Goal: Task Accomplishment & Management: Manage account settings

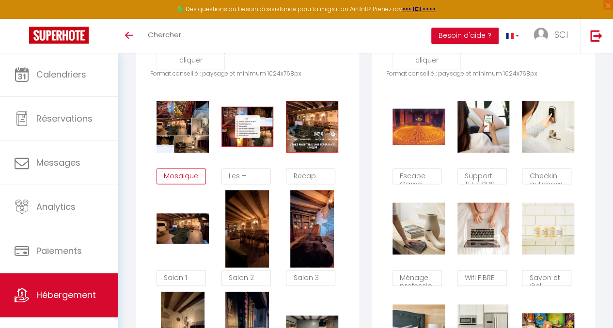
scroll to position [552, 0]
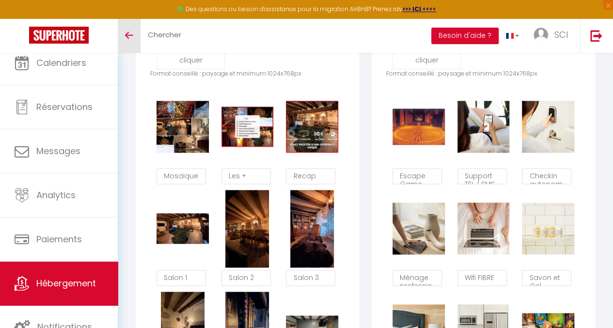
click at [129, 39] on link "Toggle menubar" at bounding box center [129, 36] width 23 height 34
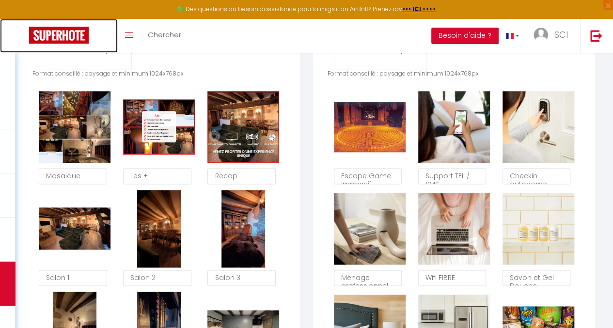
click at [45, 36] on img at bounding box center [59, 35] width 60 height 17
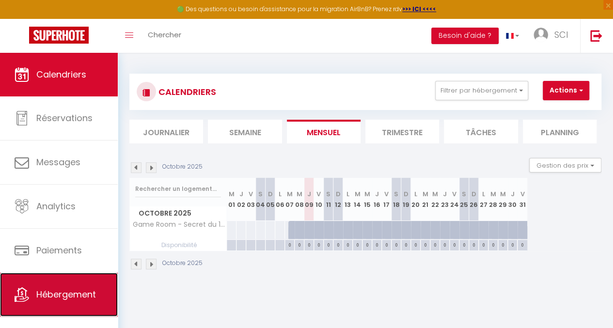
click at [62, 301] on link "Hébergement" at bounding box center [59, 295] width 118 height 44
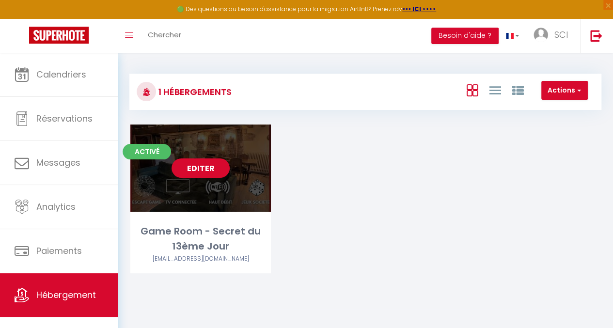
click at [203, 170] on link "Editer" at bounding box center [201, 167] width 58 height 19
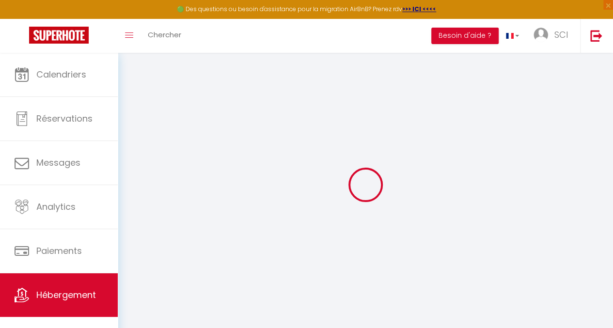
select select
checkbox input "false"
checkbox input "true"
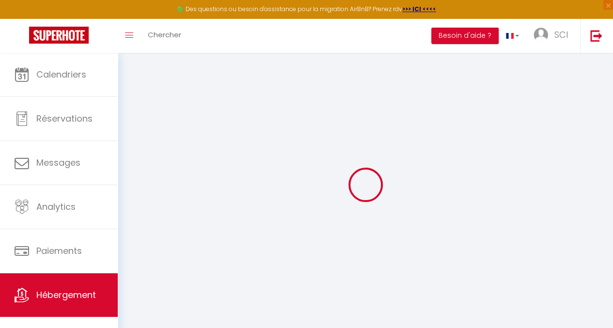
select select "16:00"
select select "21:00"
select select "11:00"
select select "30"
select select "120"
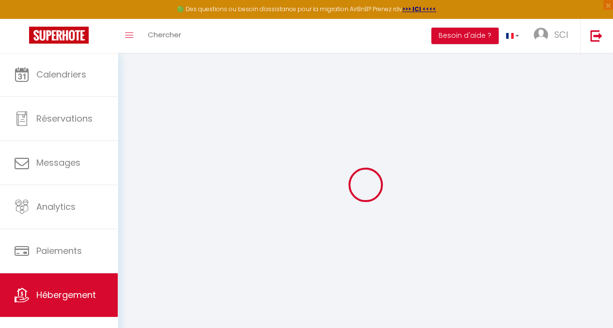
select select "16:00"
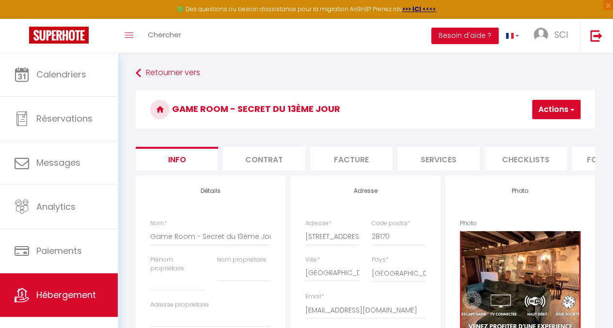
checkbox input "false"
checkbox input "true"
click at [439, 158] on li "Services" at bounding box center [438, 159] width 82 height 24
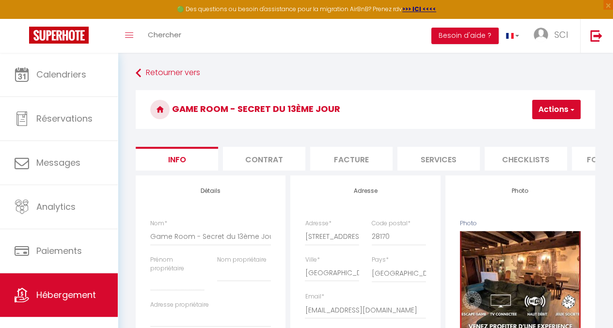
select select
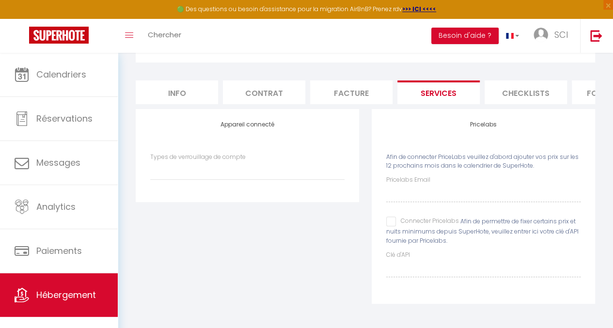
scroll to position [74, 0]
click at [418, 181] on label "Pricelabs Email" at bounding box center [408, 179] width 44 height 9
click at [398, 182] on label "Pricelabs Email" at bounding box center [408, 179] width 44 height 9
click at [396, 156] on span "Afin de connecter PriceLabs veuillez d'abord ajouter vos prix sur les 12 procha…" at bounding box center [482, 161] width 192 height 17
click at [416, 179] on label "Pricelabs Email" at bounding box center [408, 179] width 44 height 9
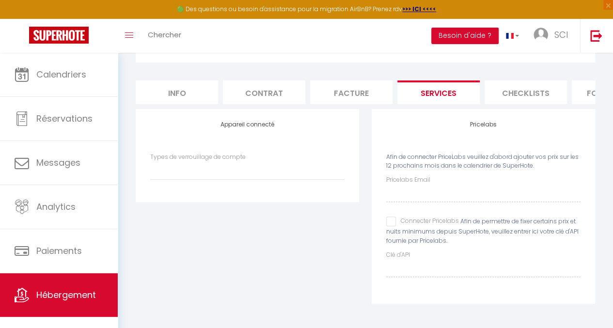
click at [392, 222] on input "Connecter Pricelabs" at bounding box center [422, 222] width 73 height 10
checkbox input "true"
select select
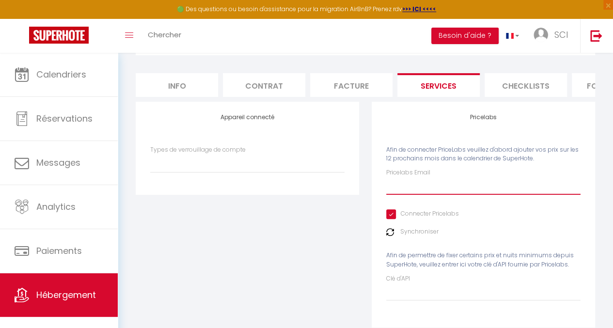
click at [404, 185] on input "Pricelabs Email" at bounding box center [483, 185] width 194 height 17
type input "[EMAIL_ADDRESS][DOMAIN_NAME]"
select select
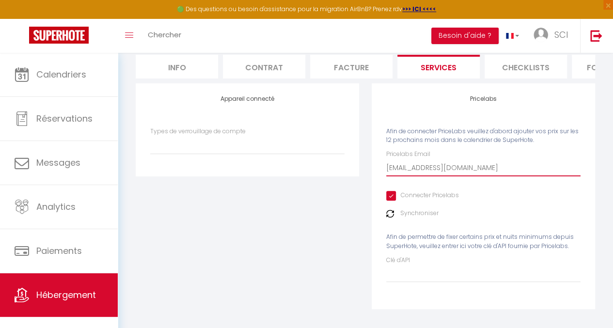
scroll to position [93, 0]
click at [420, 265] on div "Clé d'API" at bounding box center [483, 268] width 194 height 27
click at [421, 275] on input "Clé d'API" at bounding box center [483, 273] width 194 height 17
paste input "BzVOGKJXULhI0t0WZ0WDVSOdudFHmShP0dABTbZ4"
type input "BzVOGKJXULhI0t0WZ0WDVSOdudFHmShP0dABTbZ4"
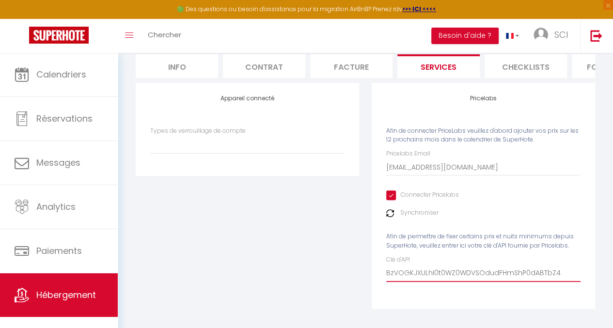
select select
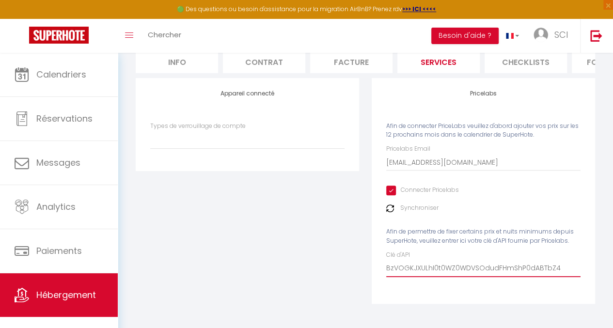
type input "BzVOGKJXULhI0t0WZ0WDVSOdudFHmShP0dABTbZ4"
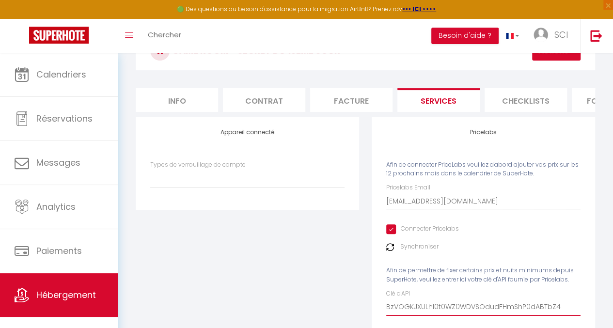
scroll to position [68, 0]
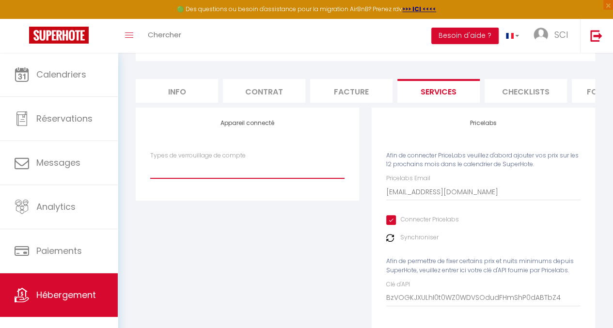
click at [240, 175] on select "Types de verrouillage de compte" at bounding box center [247, 169] width 194 height 18
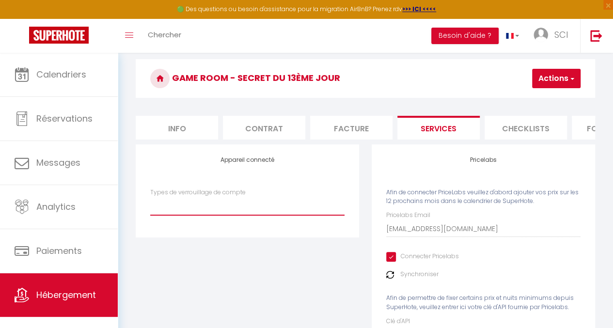
scroll to position [31, 0]
click at [555, 80] on button "Actions" at bounding box center [556, 78] width 48 height 19
click at [532, 98] on link "Enregistrer" at bounding box center [542, 100] width 77 height 13
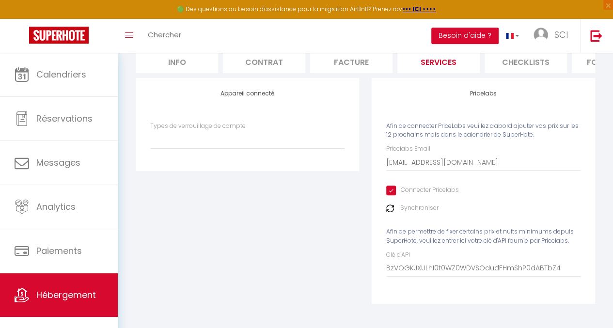
scroll to position [104, 0]
click at [224, 140] on select "Types de verrouillage de compte" at bounding box center [247, 139] width 194 height 18
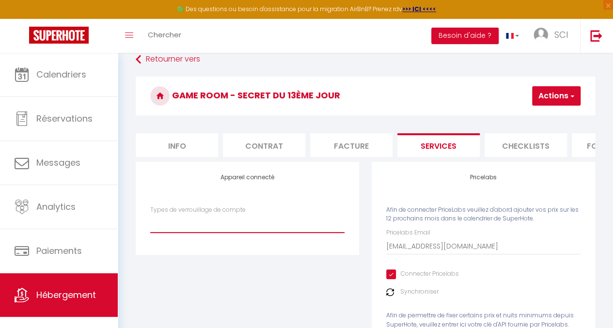
scroll to position [15, 0]
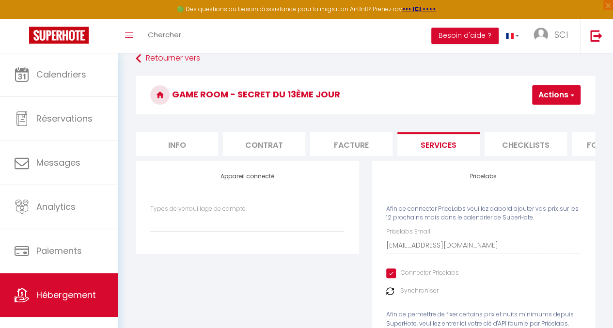
click at [570, 94] on span "button" at bounding box center [572, 95] width 6 height 10
click at [533, 119] on link "Enregistrer" at bounding box center [542, 116] width 77 height 13
click at [169, 139] on li "Info" at bounding box center [177, 144] width 82 height 24
checkbox input "false"
checkbox input "true"
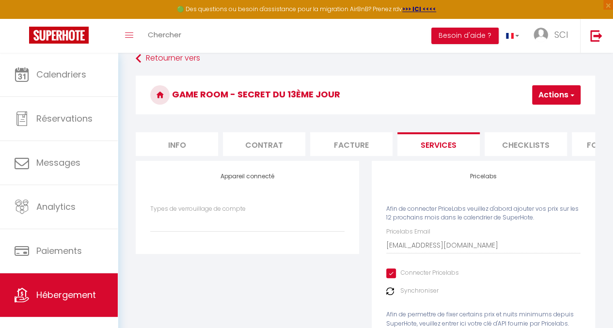
checkbox input "true"
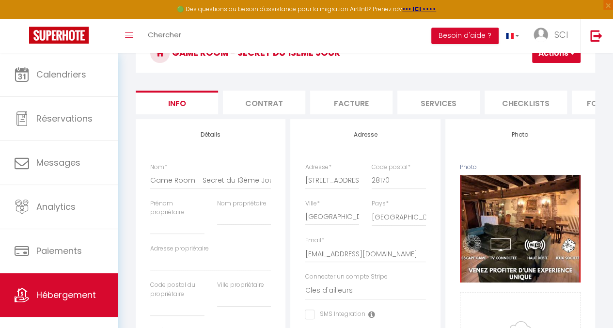
scroll to position [54, 0]
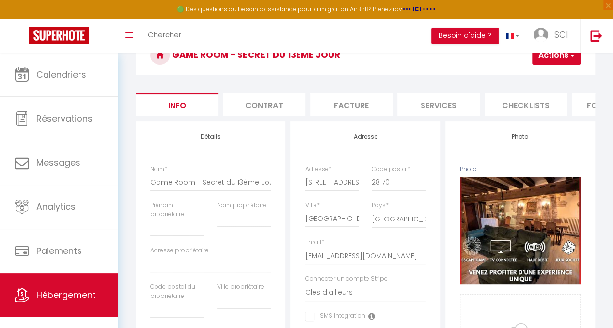
click at [266, 103] on li "Contrat" at bounding box center [264, 105] width 82 height 24
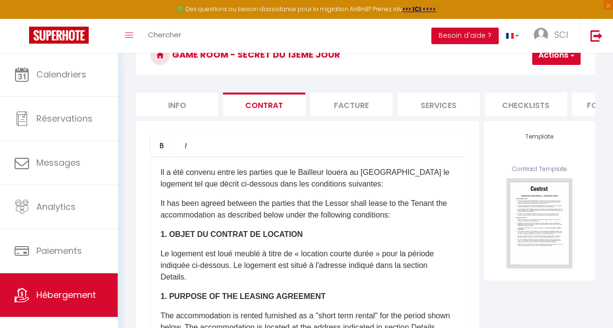
click at [344, 105] on li "Facture" at bounding box center [351, 105] width 82 height 24
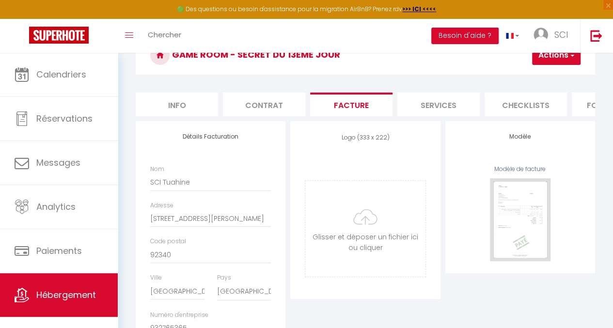
click at [449, 103] on li "Services" at bounding box center [438, 105] width 82 height 24
select select
checkbox input "false"
select select
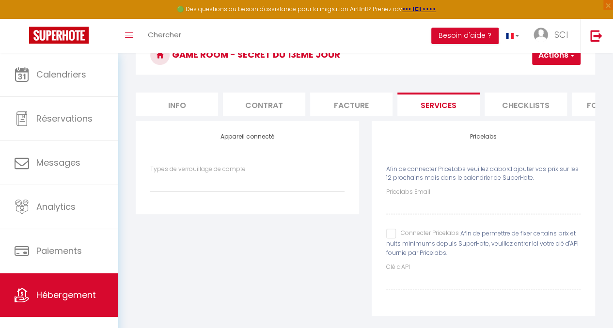
click at [515, 103] on li "Checklists" at bounding box center [526, 105] width 82 height 24
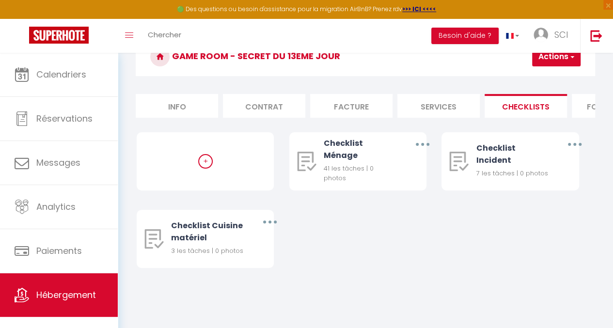
select select
select select "EUR"
select select
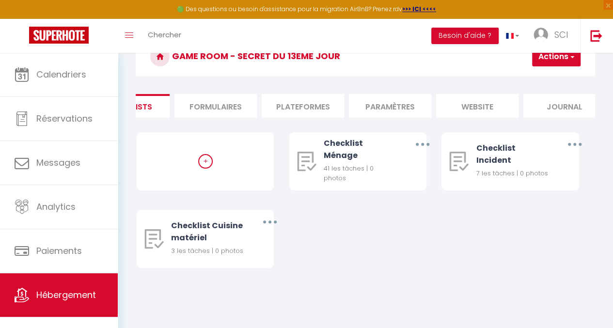
scroll to position [0, 413]
click at [286, 101] on li "Plateformes" at bounding box center [287, 106] width 82 height 24
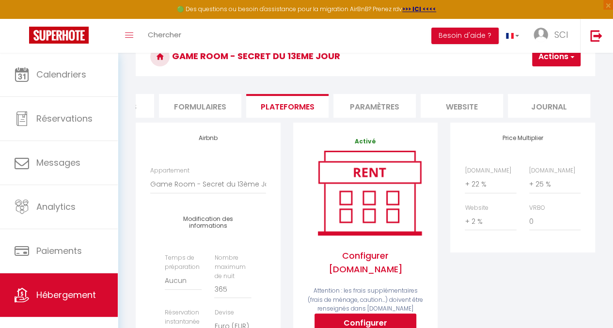
select select
click at [366, 108] on li "Paramètres" at bounding box center [374, 106] width 82 height 24
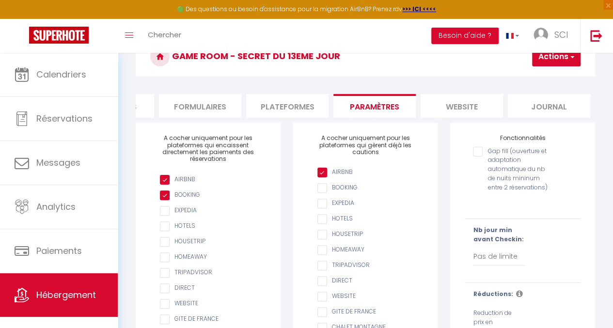
click at [459, 103] on li "website" at bounding box center [462, 106] width 82 height 24
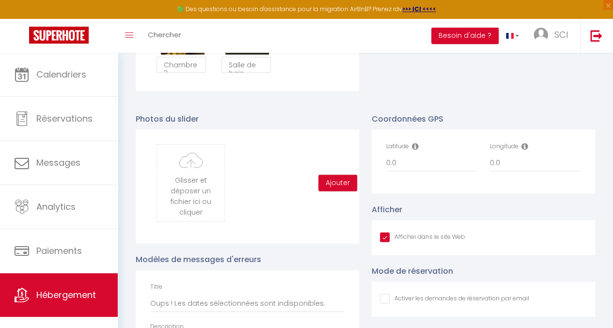
scroll to position [1090, 0]
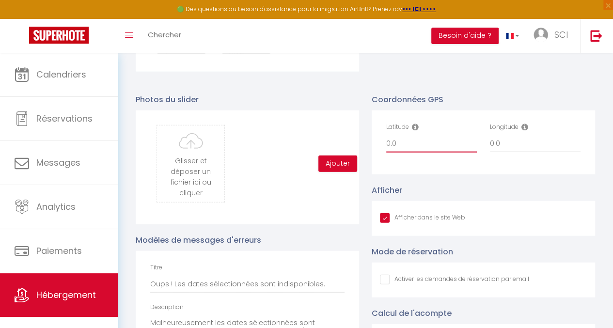
click at [393, 153] on input "0.0" at bounding box center [431, 143] width 91 height 17
paste input "48.57963304697341, 1.2433276675666067"
type input "0.48.57963304697341, 1.24332766756660670"
checkbox input "true"
checkbox input "false"
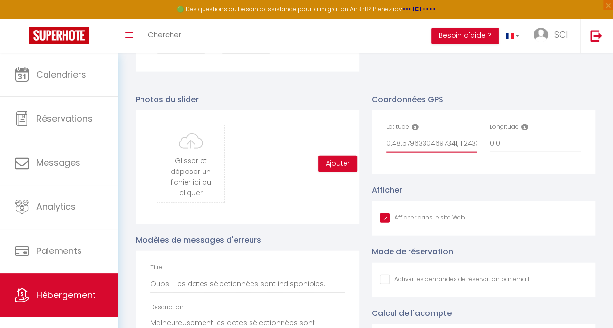
checkbox input "false"
drag, startPoint x: 408, startPoint y: 150, endPoint x: 494, endPoint y: 150, distance: 86.3
click at [494, 150] on div "Latitude 0.48.57963304697341, 1.24332766756660670 Longitude 0.0" at bounding box center [483, 143] width 207 height 40
type input "0.48.57963304697341, 1.24332766756660670"
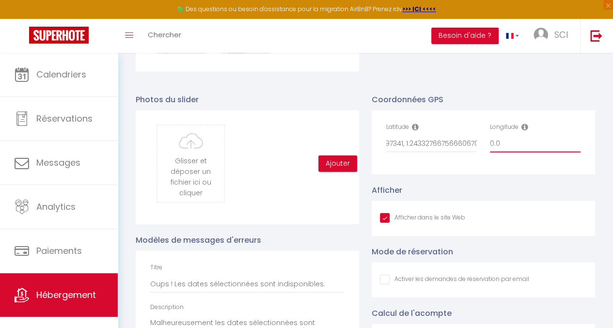
click at [498, 152] on input "0.0" at bounding box center [535, 143] width 91 height 17
type input "0."
checkbox input "true"
checkbox input "false"
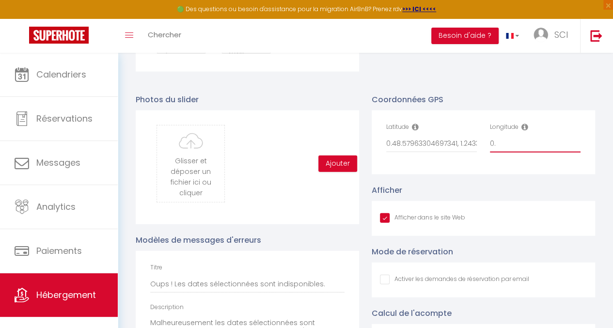
checkbox input "false"
type input "0"
checkbox input "true"
checkbox input "false"
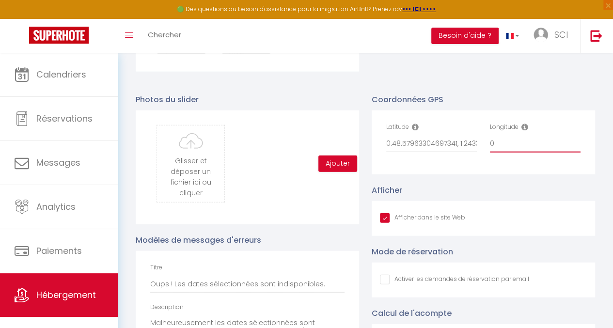
paste input "1.24332766756660670"
type input "01.24332766756660670"
checkbox input "true"
checkbox input "false"
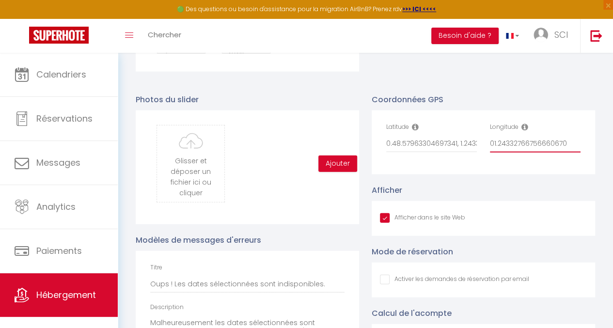
type input "01.24332766756660670"
drag, startPoint x: 459, startPoint y: 151, endPoint x: 515, endPoint y: 158, distance: 56.1
click at [515, 158] on div "Latitude 0.48.57963304697341, 1.24332766756660670 Longitude 01.24332766756660670" at bounding box center [483, 143] width 207 height 40
type input "0.48.57963304697341,"
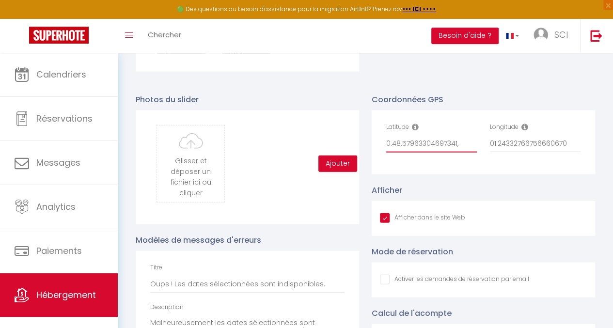
checkbox input "true"
checkbox input "false"
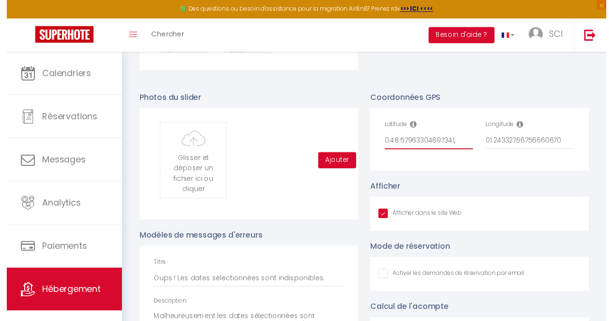
scroll to position [0, 0]
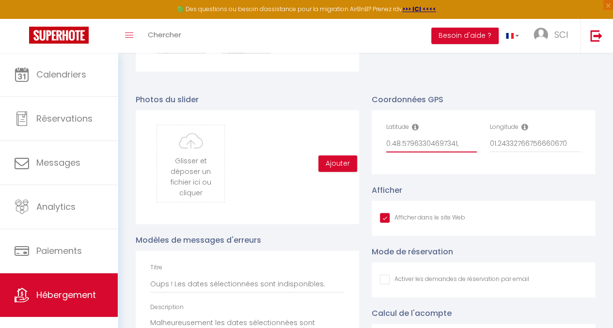
type input "0.48.57963304697341,"
checkbox input "true"
checkbox input "false"
type input "0.48.57963304697341"
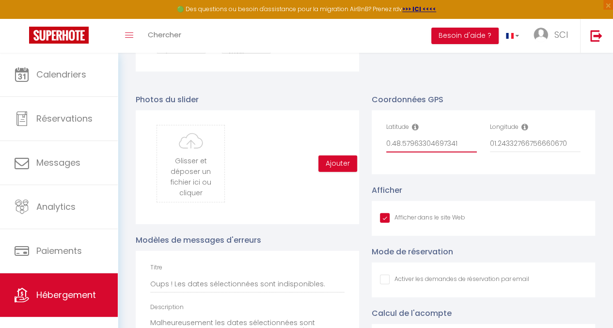
checkbox input "true"
checkbox input "false"
click at [413, 131] on icon at bounding box center [415, 127] width 7 height 8
drag, startPoint x: 457, startPoint y: 154, endPoint x: 304, endPoint y: 142, distance: 152.6
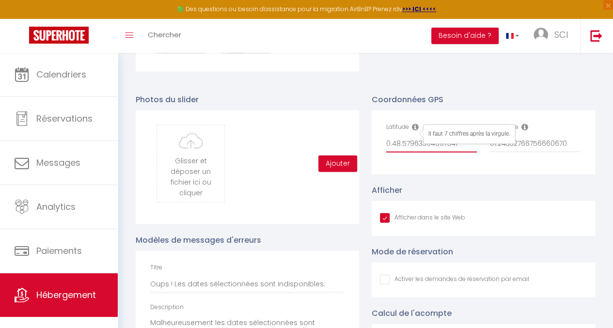
click at [304, 142] on div "Photos du slider Glisser et déposer un fichier ici ou cliquer Ooops, something …" at bounding box center [365, 256] width 472 height 345
type input "1"
checkbox input "true"
checkbox input "false"
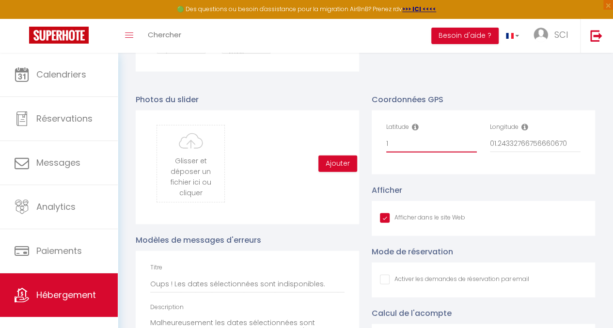
type input "1."
checkbox input "true"
checkbox input "false"
type input "1.2"
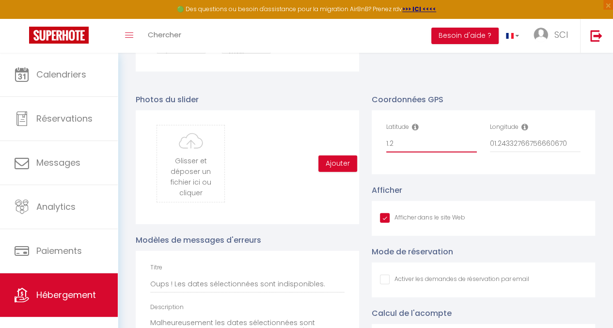
checkbox input "true"
checkbox input "false"
type input "1.24"
checkbox input "true"
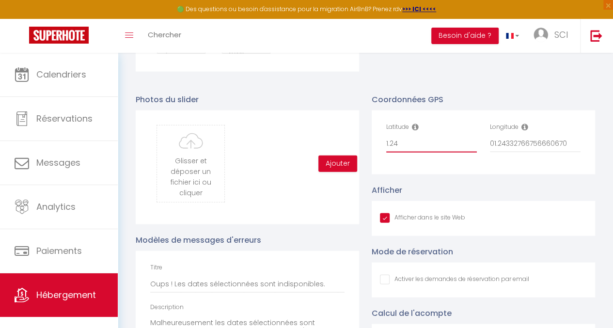
checkbox input "false"
type input "1.243"
checkbox input "true"
checkbox input "false"
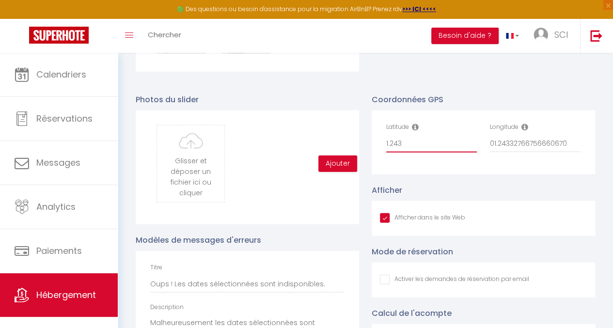
checkbox input "false"
type input "1.2433"
checkbox input "true"
checkbox input "false"
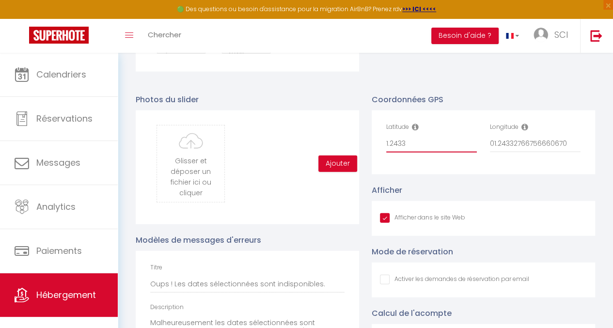
type input "1.24337"
checkbox input "true"
checkbox input "false"
type input "1.24337"
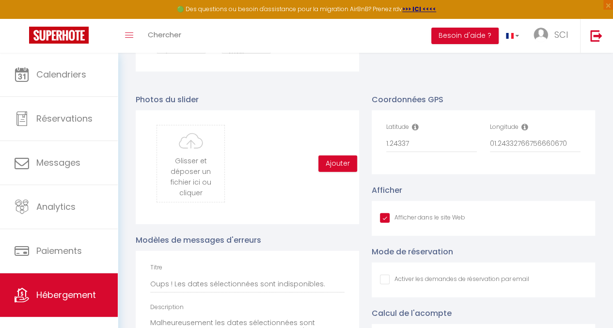
click at [524, 131] on icon at bounding box center [525, 127] width 7 height 8
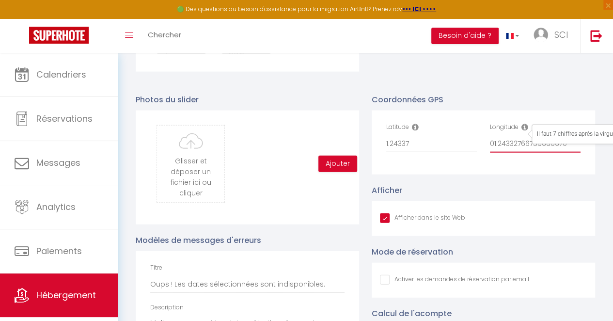
scroll to position [1090, 10]
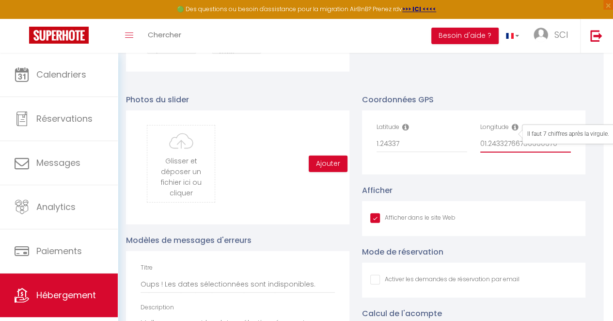
drag, startPoint x: 491, startPoint y: 151, endPoint x: 618, endPoint y: 142, distance: 126.8
checkbox input "true"
checkbox input "false"
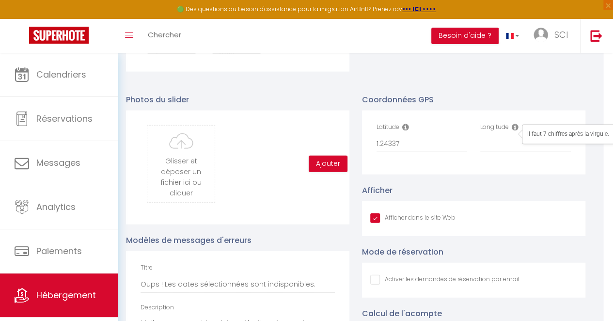
click at [407, 131] on icon at bounding box center [405, 127] width 7 height 8
drag, startPoint x: 406, startPoint y: 152, endPoint x: 367, endPoint y: 151, distance: 39.3
click at [367, 151] on div "Latitude 1.24337 Longitude" at bounding box center [473, 143] width 223 height 64
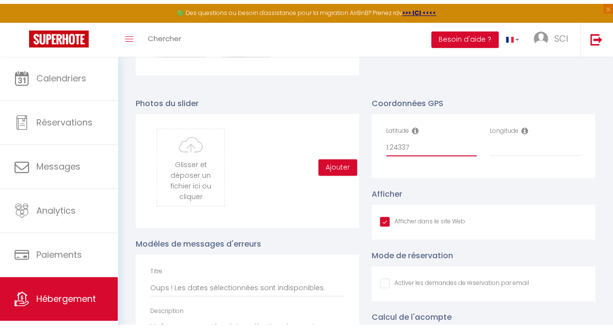
scroll to position [1090, 0]
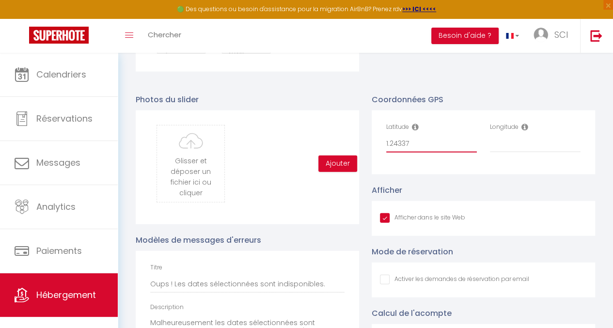
checkbox input "true"
checkbox input "false"
click at [422, 135] on div "Latitude" at bounding box center [431, 138] width 91 height 30
click at [526, 131] on icon at bounding box center [525, 127] width 7 height 8
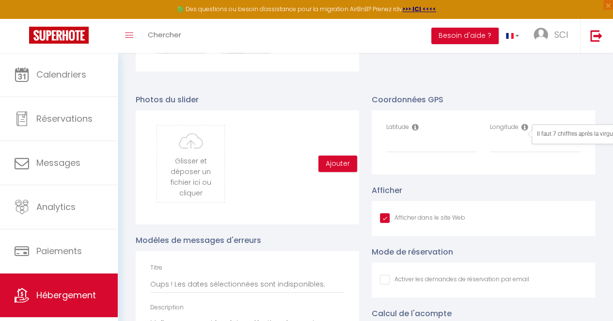
click at [415, 131] on icon at bounding box center [415, 127] width 7 height 8
click at [391, 150] on input "Latitude" at bounding box center [431, 143] width 91 height 17
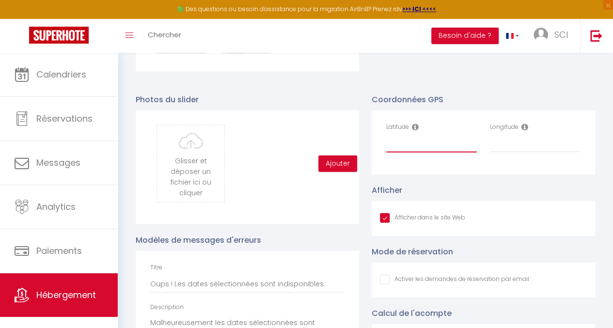
paste input "48.57962594900614, 1.2433598540734645"
type input "48.57962594900614, 1.2433598540734645"
checkbox input "true"
checkbox input "false"
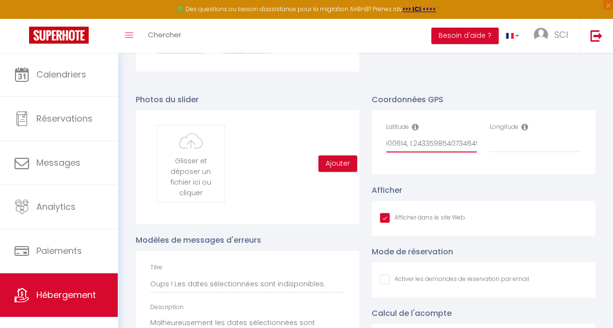
scroll to position [0, 0]
drag, startPoint x: 416, startPoint y: 151, endPoint x: 357, endPoint y: 146, distance: 59.3
click at [357, 146] on div "Photos du slider Glisser et déposer un fichier ici ou cliquer Ooops, something …" at bounding box center [365, 256] width 472 height 345
click at [431, 152] on input "48.57962594900614, 1.2433598540734645" at bounding box center [431, 143] width 91 height 17
type input "48.57962594900614, 1.2433598540734645"
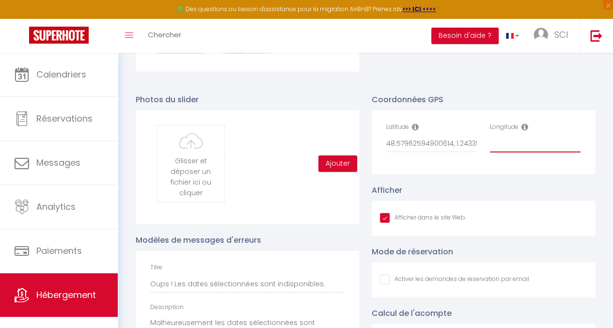
click at [495, 153] on input "Longitude" at bounding box center [535, 143] width 91 height 17
paste input "48.57962594900614, 1.2433598540734645"
type input "48.57962594900614, 1.2433598540734645"
checkbox input "true"
checkbox input "false"
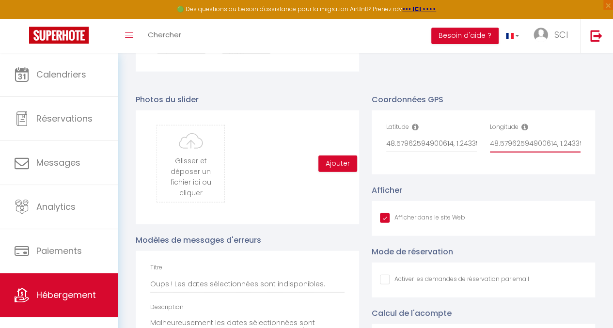
checkbox input "false"
type input "48.57962594900614, 1.2433598540734645"
drag, startPoint x: 451, startPoint y: 152, endPoint x: 552, endPoint y: 155, distance: 100.9
click at [552, 155] on div "Latitude 48.57962594900614, 1.2433598540734645 Longitude 48.57962594900614, 1.2…" at bounding box center [483, 143] width 207 height 40
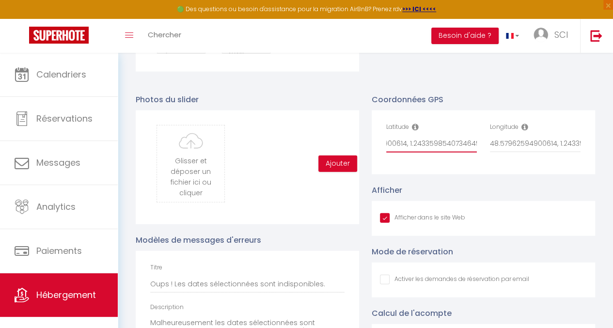
type input "48.57962594900614"
checkbox input "true"
checkbox input "false"
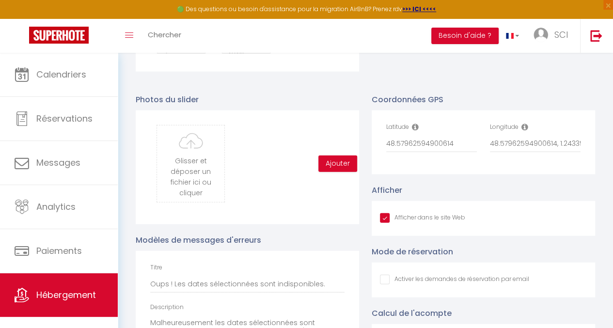
click at [500, 162] on div "Longitude 48.57962594900614, 1.2433598540734645" at bounding box center [536, 143] width 104 height 40
drag, startPoint x: 425, startPoint y: 152, endPoint x: 492, endPoint y: 158, distance: 67.1
click at [492, 158] on div "Latitude 48.57962594900614 Longitude 48.57962594900614, 1.2433598540734645" at bounding box center [483, 143] width 207 height 40
type input "48.5796259"
checkbox input "true"
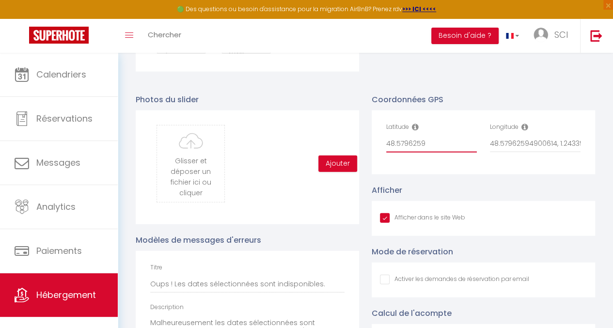
checkbox input "false"
type input "48.5796259"
click at [559, 151] on input "48.57962594900614, 1.2433598540734645" at bounding box center [535, 143] width 91 height 17
drag, startPoint x: 559, startPoint y: 151, endPoint x: 436, endPoint y: 150, distance: 122.6
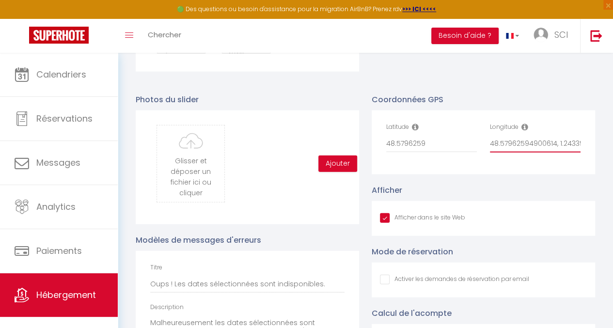
click at [436, 150] on div "Latitude 48.5796259 Longitude 48.57962594900614, 1.2433598540734645" at bounding box center [483, 143] width 207 height 40
type input "1.2433598540734645"
checkbox input "true"
checkbox input "false"
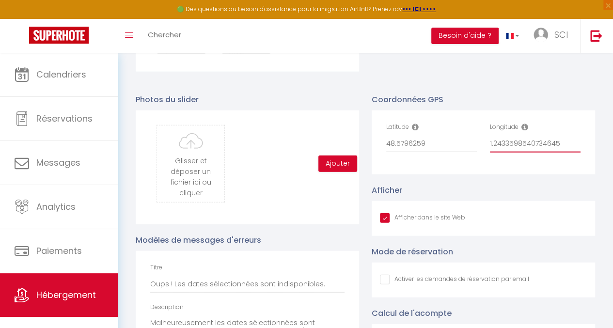
drag, startPoint x: 522, startPoint y: 151, endPoint x: 620, endPoint y: 163, distance: 98.7
type input "1.2433598"
checkbox input "true"
checkbox input "false"
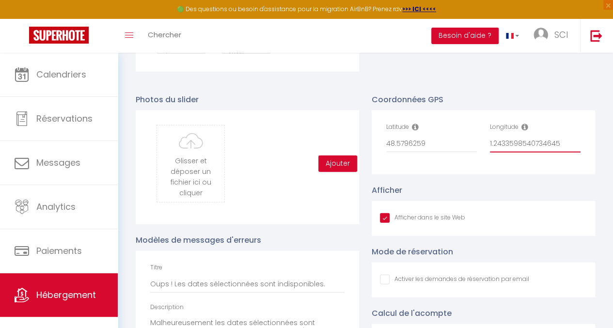
checkbox input "false"
type input "1.2433598"
click at [535, 174] on div "Latitude 48.5796259 Longitude 1.2433598" at bounding box center [483, 143] width 223 height 64
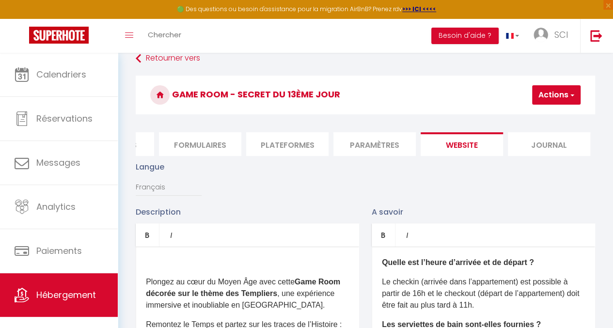
scroll to position [13, 0]
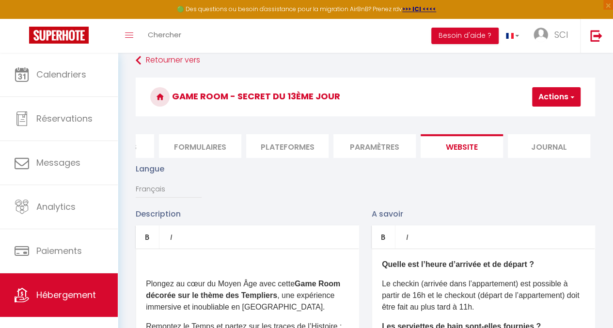
click at [555, 91] on button "Actions" at bounding box center [556, 96] width 48 height 19
click at [518, 117] on input "Enregistrer" at bounding box center [531, 118] width 36 height 10
checkbox input "true"
checkbox input "false"
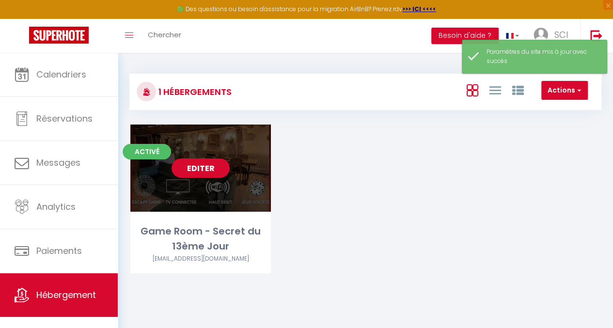
click at [203, 167] on link "Editer" at bounding box center [201, 167] width 58 height 19
select select "3"
select select "2"
select select "1"
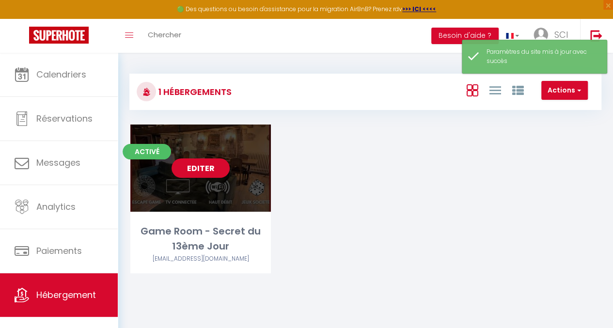
select select
select select "28"
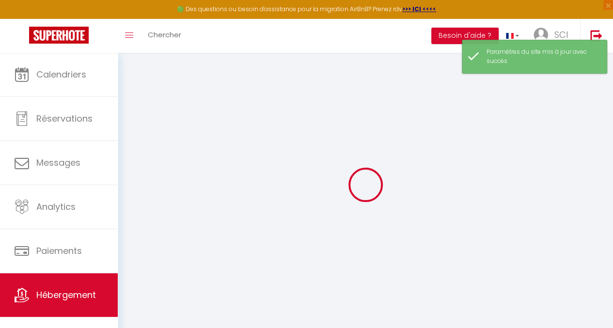
select select
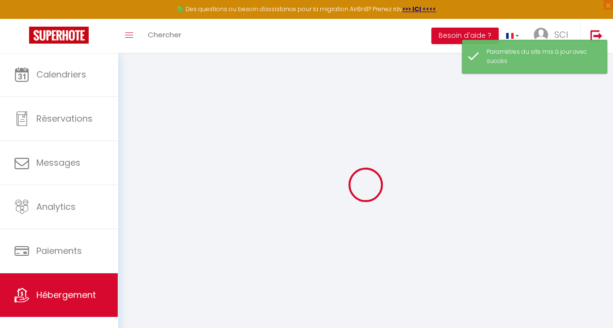
select select
checkbox input "false"
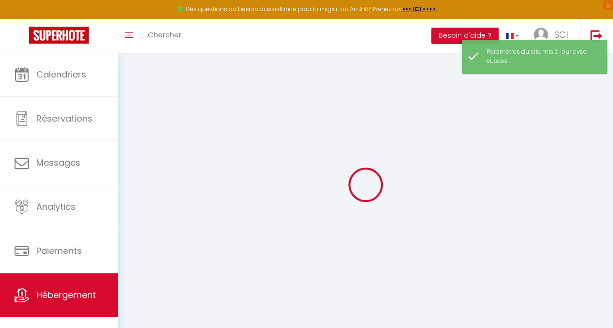
select select
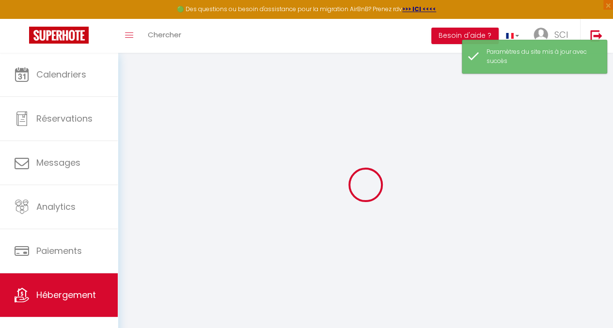
select select
checkbox input "false"
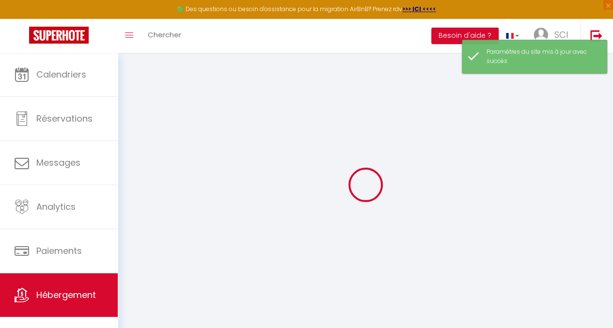
checkbox input "false"
select select
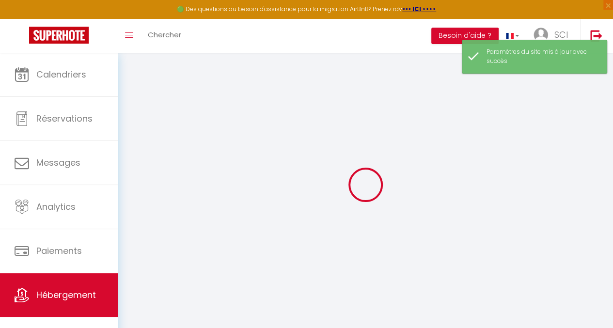
select select
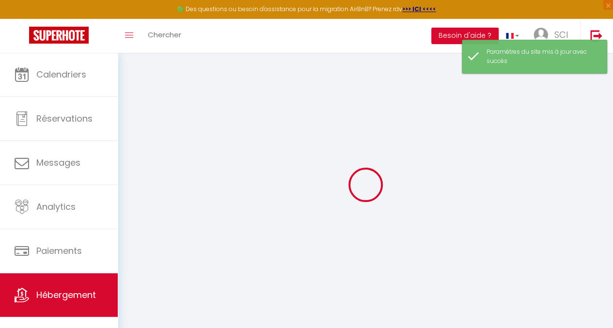
checkbox input "false"
select select
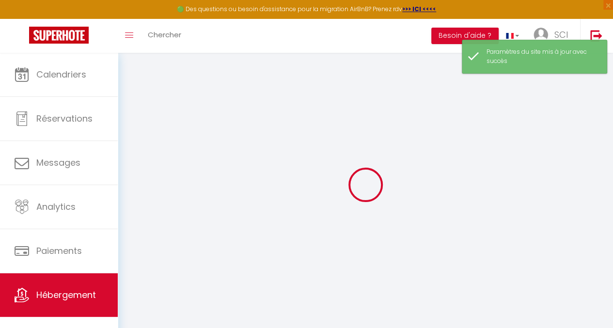
select select
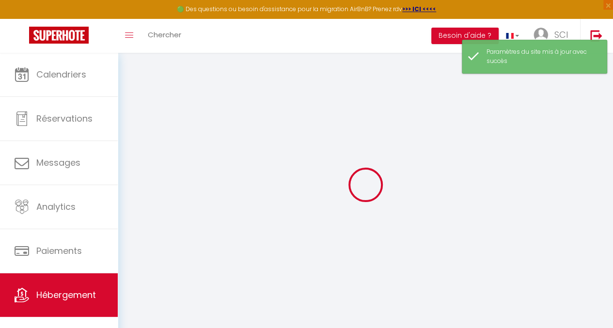
select select
checkbox input "false"
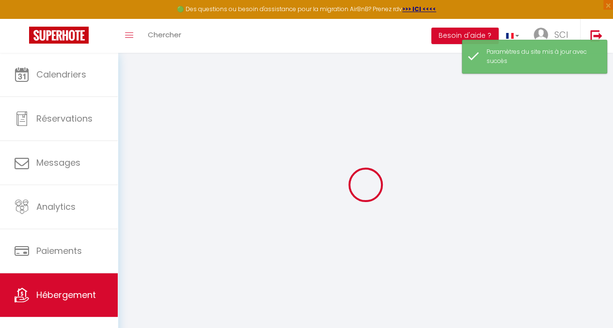
checkbox input "false"
select select
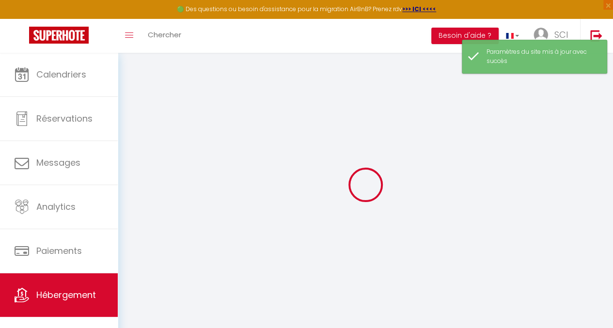
select select
checkbox input "false"
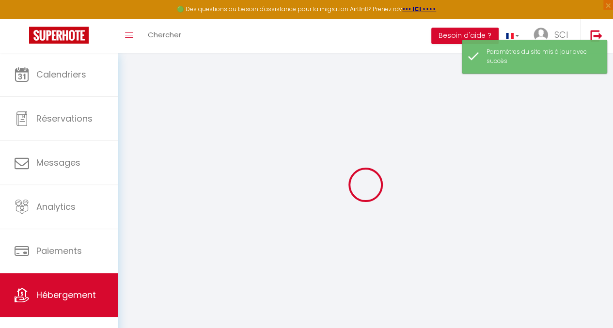
checkbox input "false"
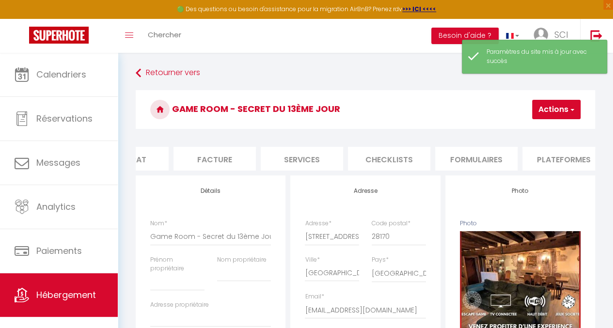
scroll to position [0, 144]
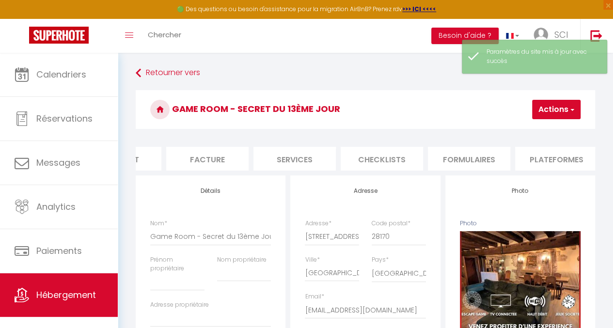
click at [307, 159] on li "Services" at bounding box center [294, 159] width 82 height 24
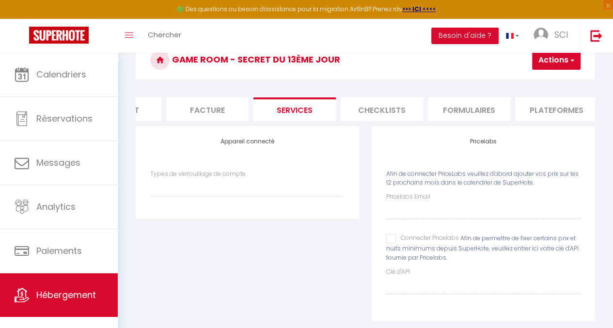
scroll to position [74, 0]
